Goal: Transaction & Acquisition: Subscribe to service/newsletter

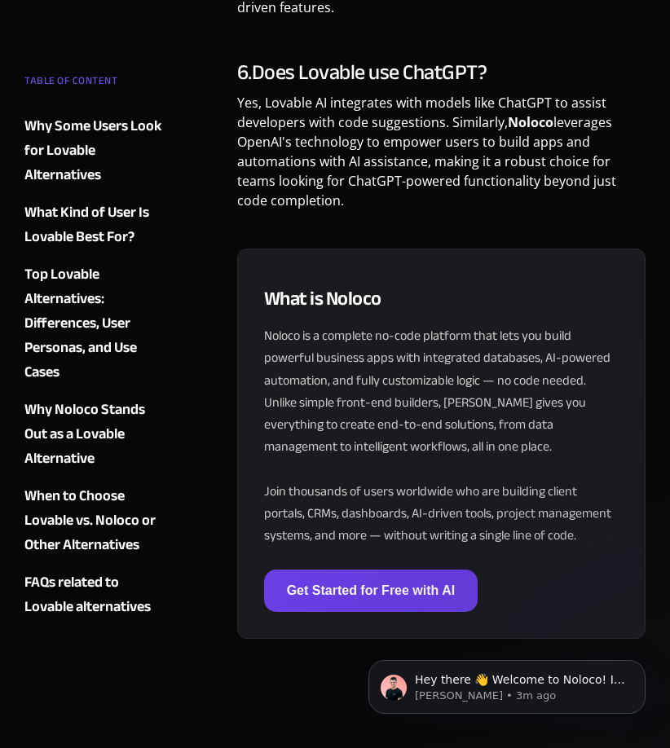
scroll to position [6196, 0]
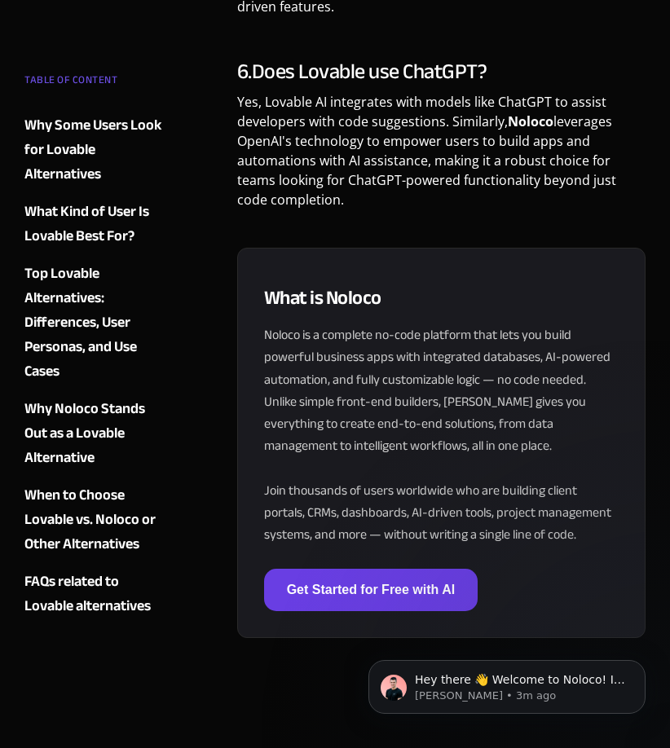
click at [324, 588] on link "Get Started for Free with AI" at bounding box center [371, 590] width 214 height 42
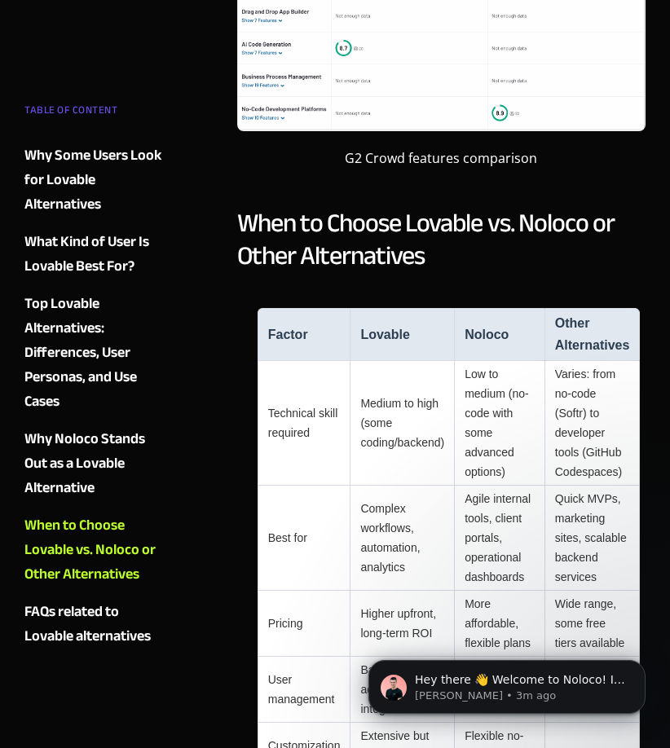
scroll to position [4158, 0]
